Goal: Check status: Check status

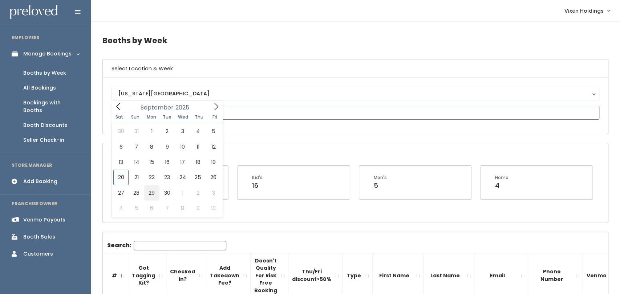
type input "September 27 to October 3"
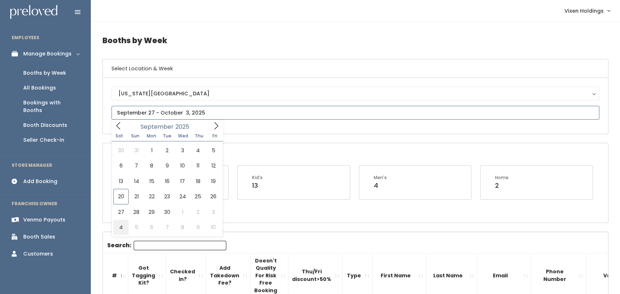
type input "October 4 to October 10"
